Goal: Transaction & Acquisition: Purchase product/service

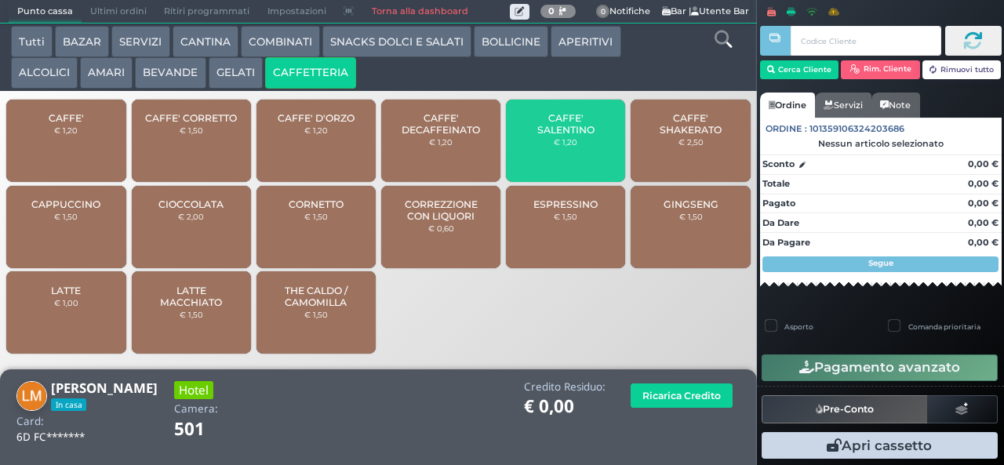
click at [549, 136] on span "CAFFE' SALENTINO" at bounding box center [565, 124] width 93 height 24
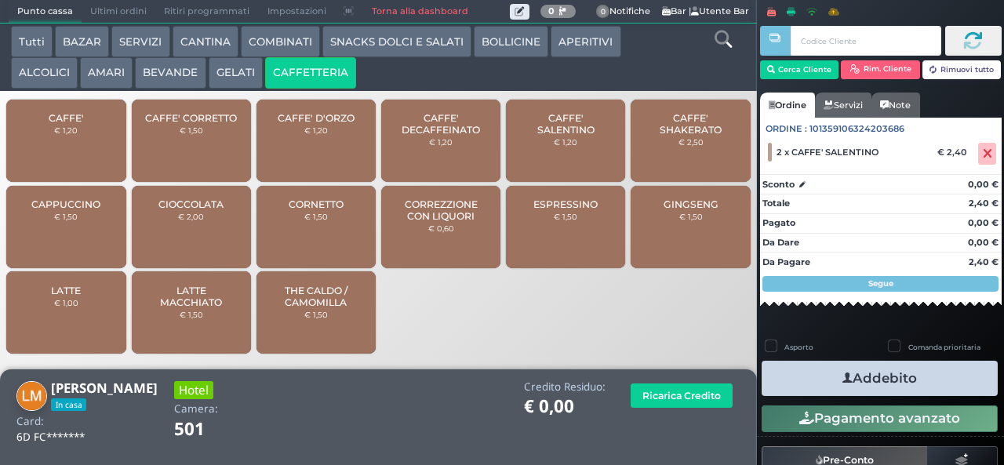
click at [842, 379] on icon "button" at bounding box center [847, 378] width 10 height 16
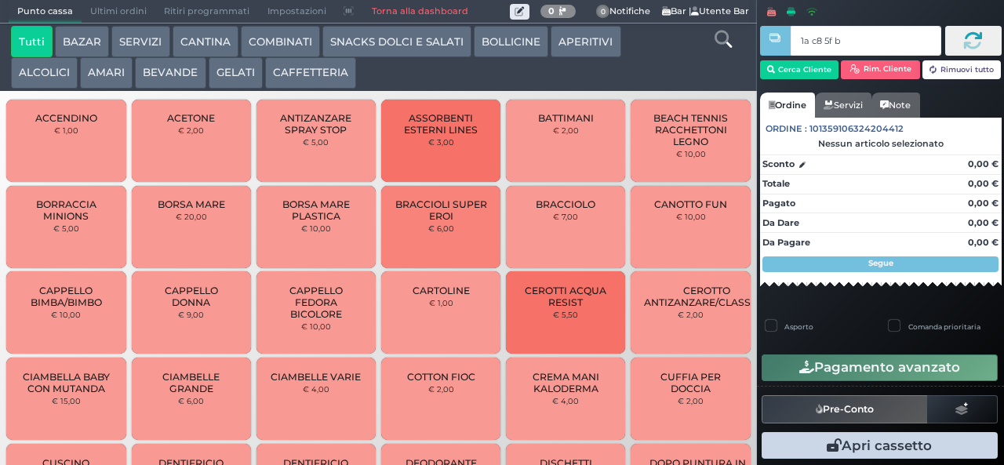
type input "1a c8 5f bb"
click at [91, 75] on button "AMARI" at bounding box center [106, 72] width 53 height 31
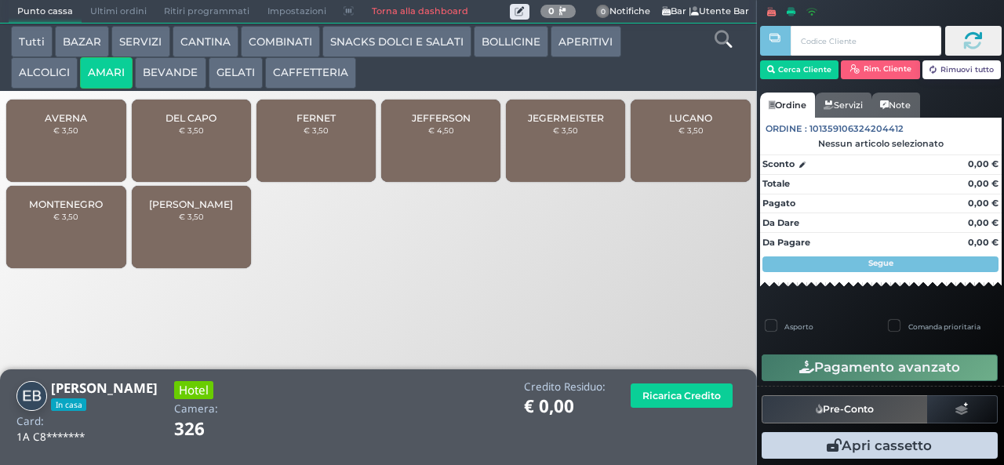
click at [78, 210] on span "MONTENEGRO" at bounding box center [66, 204] width 74 height 12
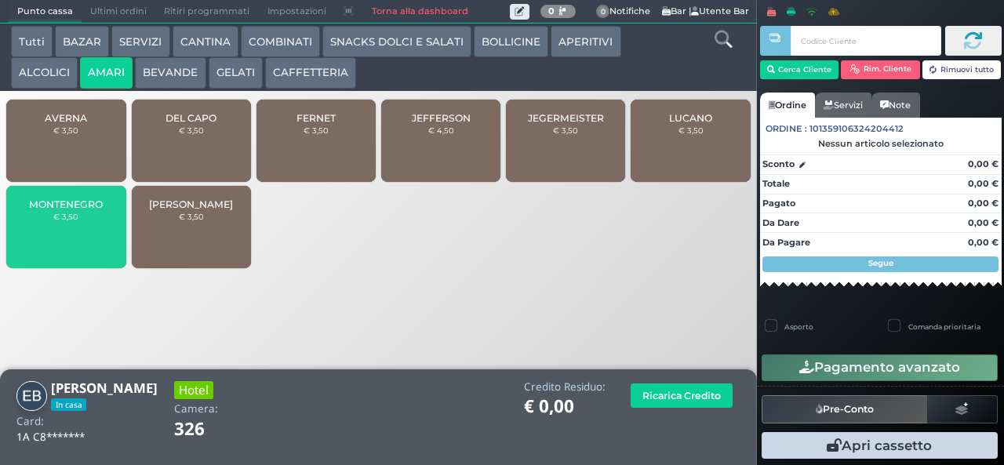
click at [61, 82] on button "ALCOLICI" at bounding box center [44, 72] width 67 height 31
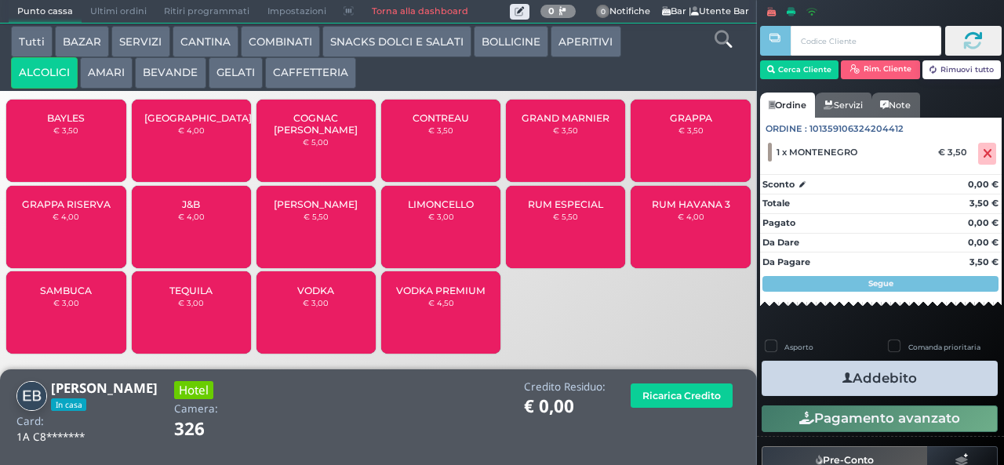
click at [69, 237] on div "GRAPPA RISERVA € 4,00" at bounding box center [65, 227] width 119 height 82
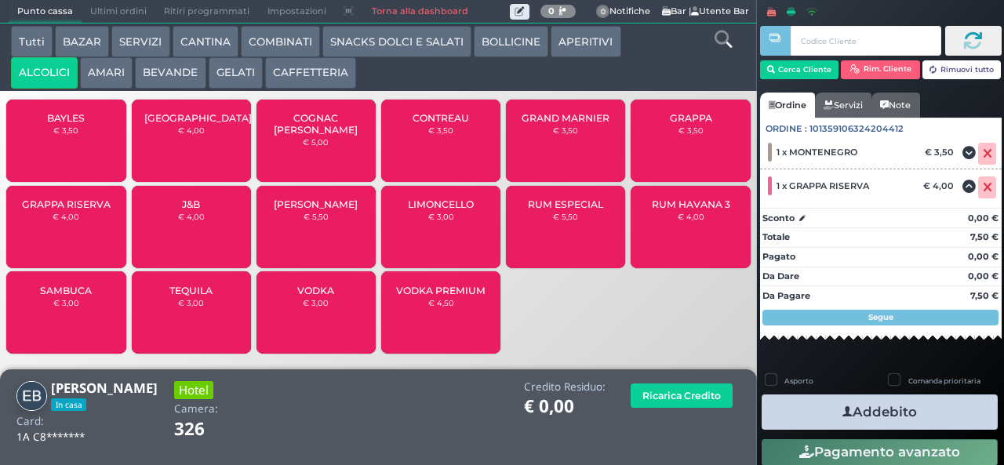
click at [861, 395] on button "Addebito" at bounding box center [880, 412] width 236 height 35
